Goal: Information Seeking & Learning: Understand process/instructions

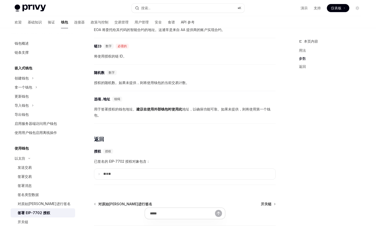
scroll to position [0, 4]
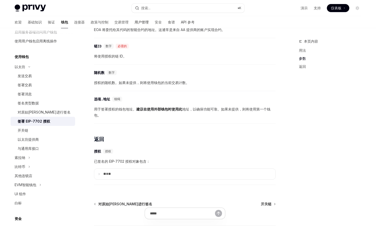
click at [135, 23] on font "用户管理" at bounding box center [142, 22] width 14 height 4
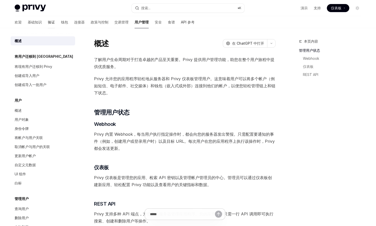
click at [48, 24] on font "验证" at bounding box center [51, 22] width 7 height 5
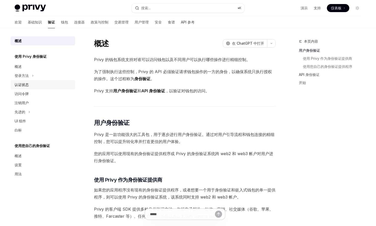
click at [32, 83] on div "认证状态" at bounding box center [43, 85] width 57 height 6
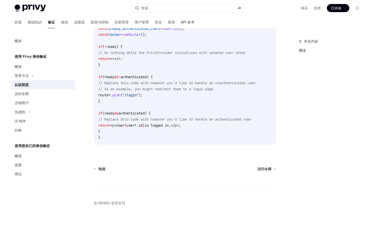
scroll to position [191, 0]
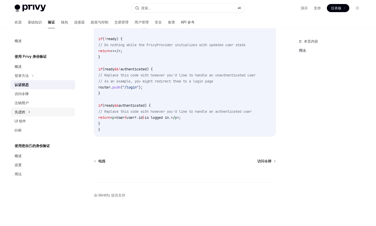
click at [28, 108] on div "先进的" at bounding box center [43, 111] width 65 height 9
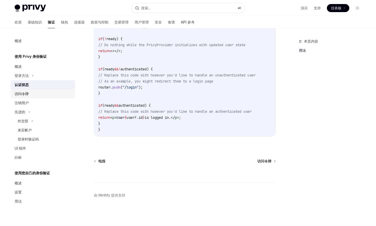
click at [29, 94] on div "访问令牌" at bounding box center [43, 94] width 57 height 6
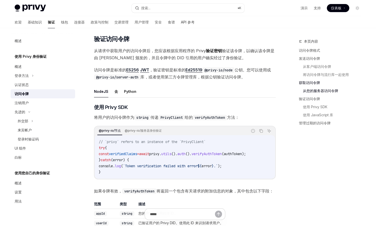
scroll to position [0, 3]
click at [117, 89] on ul "NodeJS 去 Python" at bounding box center [185, 91] width 182 height 12
click at [115, 93] on font "去" at bounding box center [116, 91] width 4 height 4
type textarea "*"
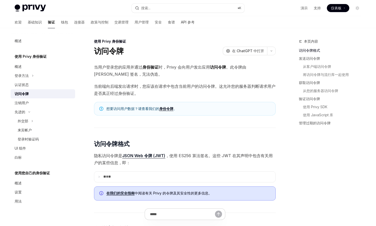
click at [190, 84] on font "当前端向后端发出请求时，您应该在请求中包含当前用户的访问令牌。这允许您的服务器判断请求用户是否真正经过身份验证。" at bounding box center [184, 90] width 181 height 12
